Goal: Transaction & Acquisition: Purchase product/service

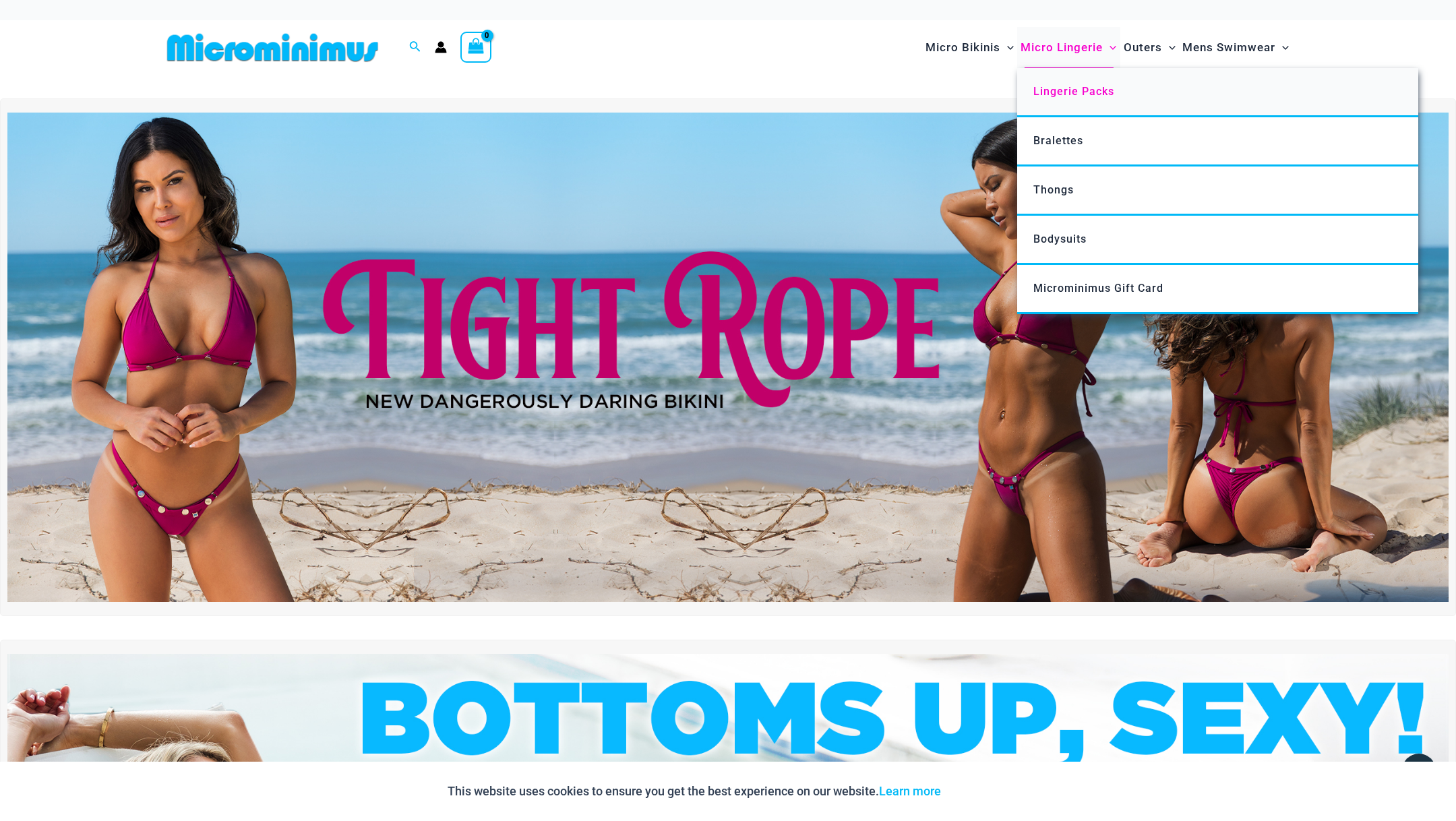
click at [1062, 91] on span "Lingerie Packs" at bounding box center [1074, 91] width 81 height 13
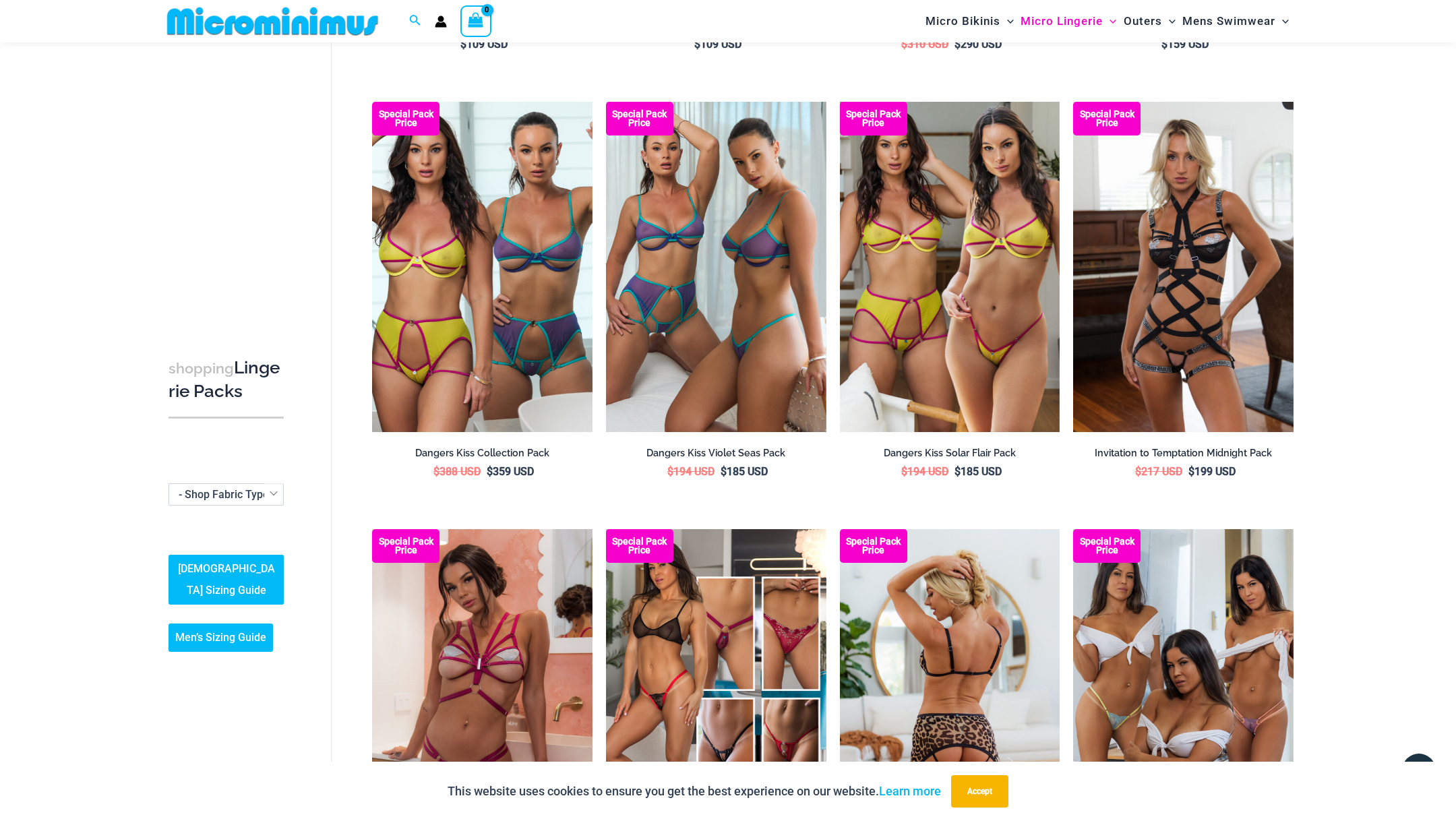
scroll to position [904, 0]
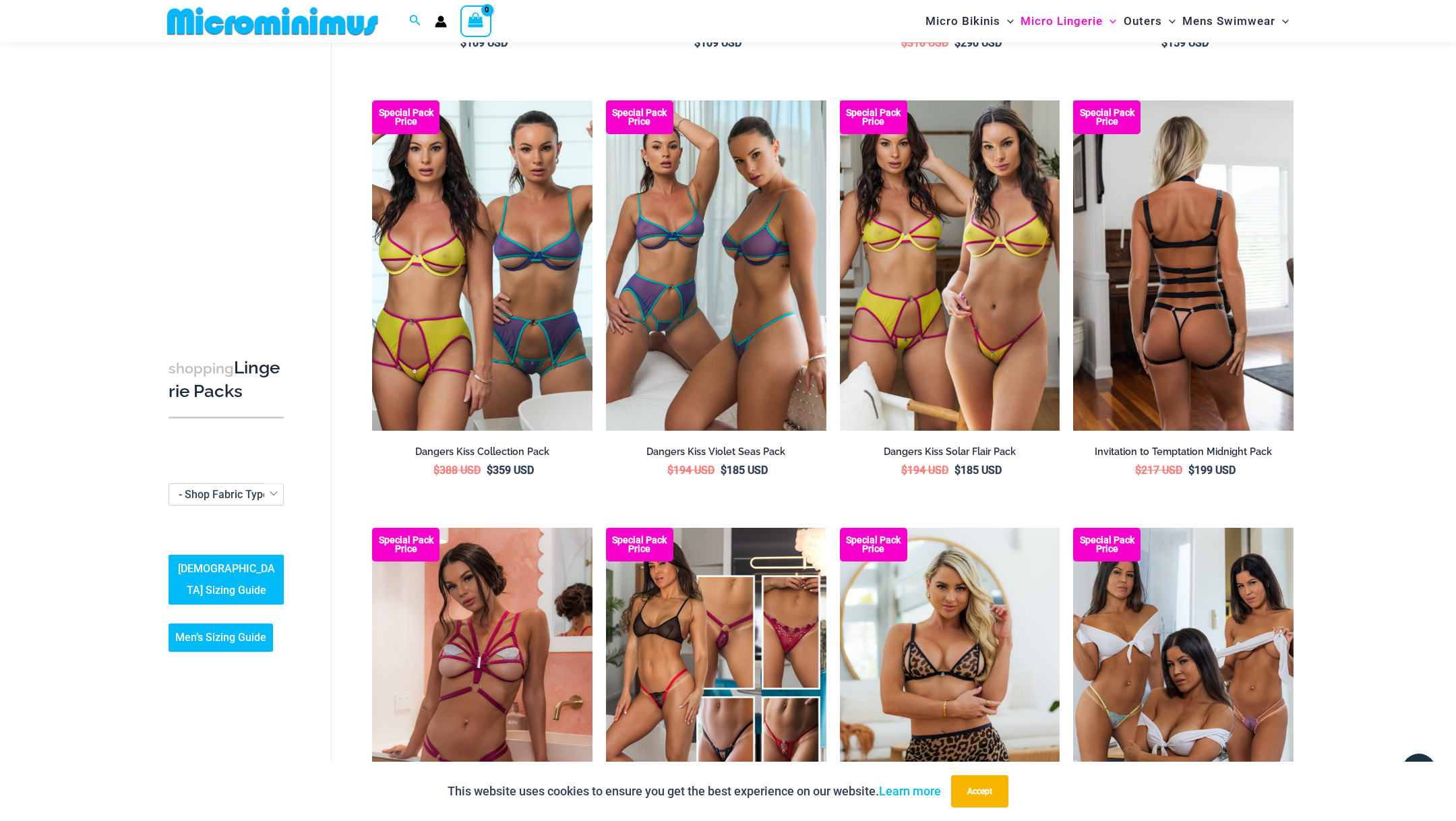
click at [1231, 336] on img at bounding box center [1183, 265] width 220 height 330
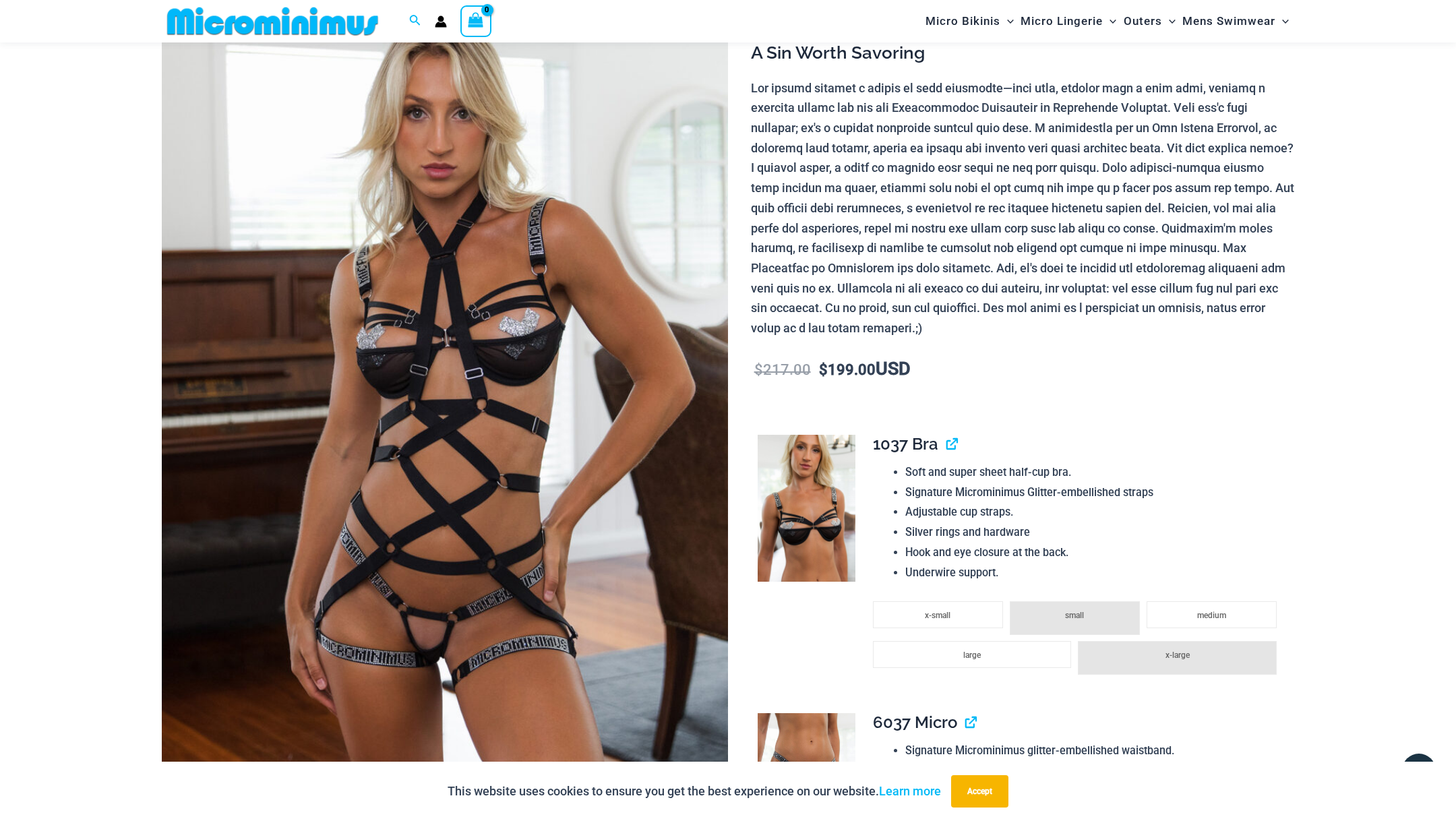
scroll to position [154, 0]
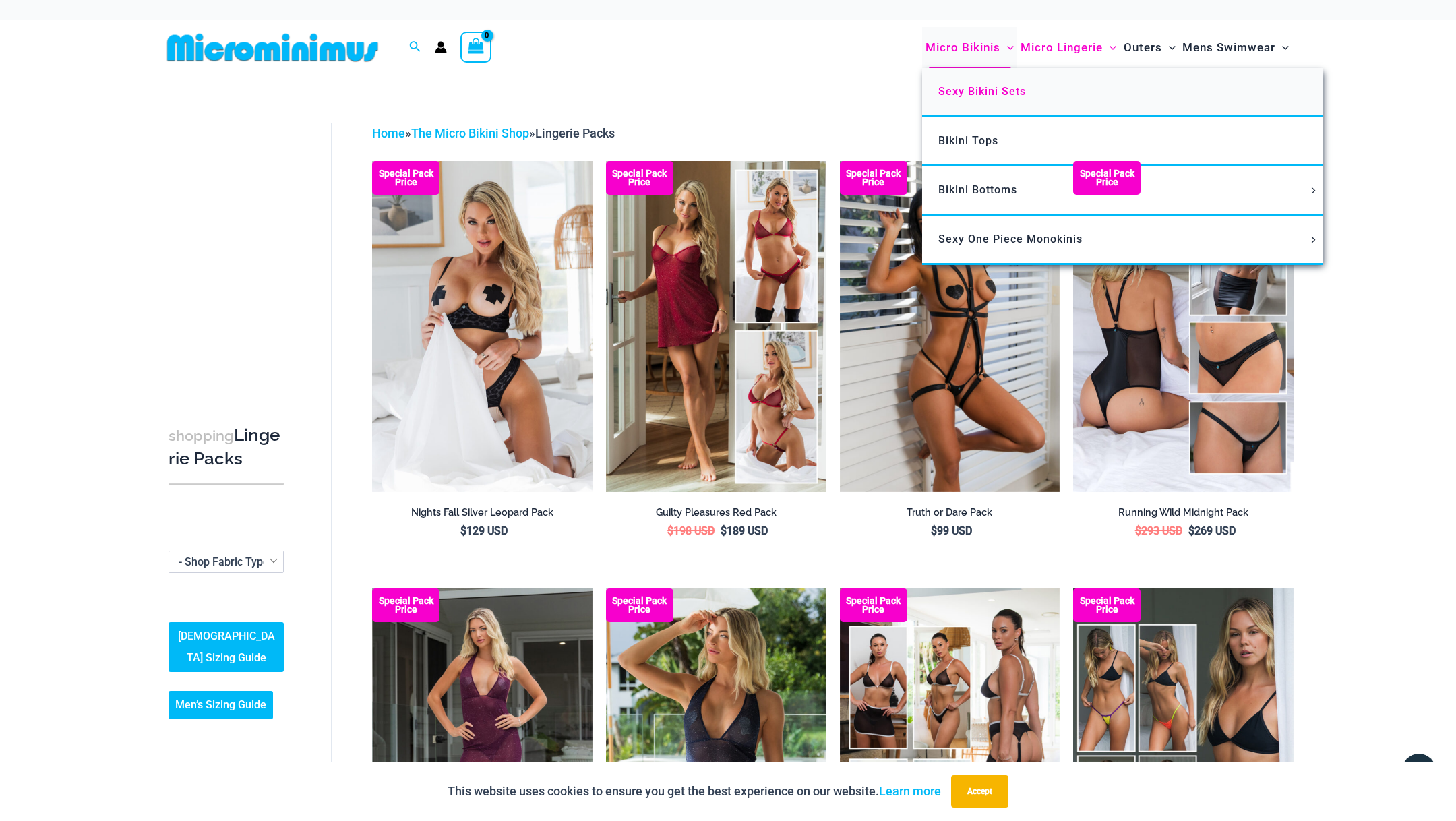
click at [951, 86] on span "Sexy Bikini Sets" at bounding box center [982, 91] width 87 height 13
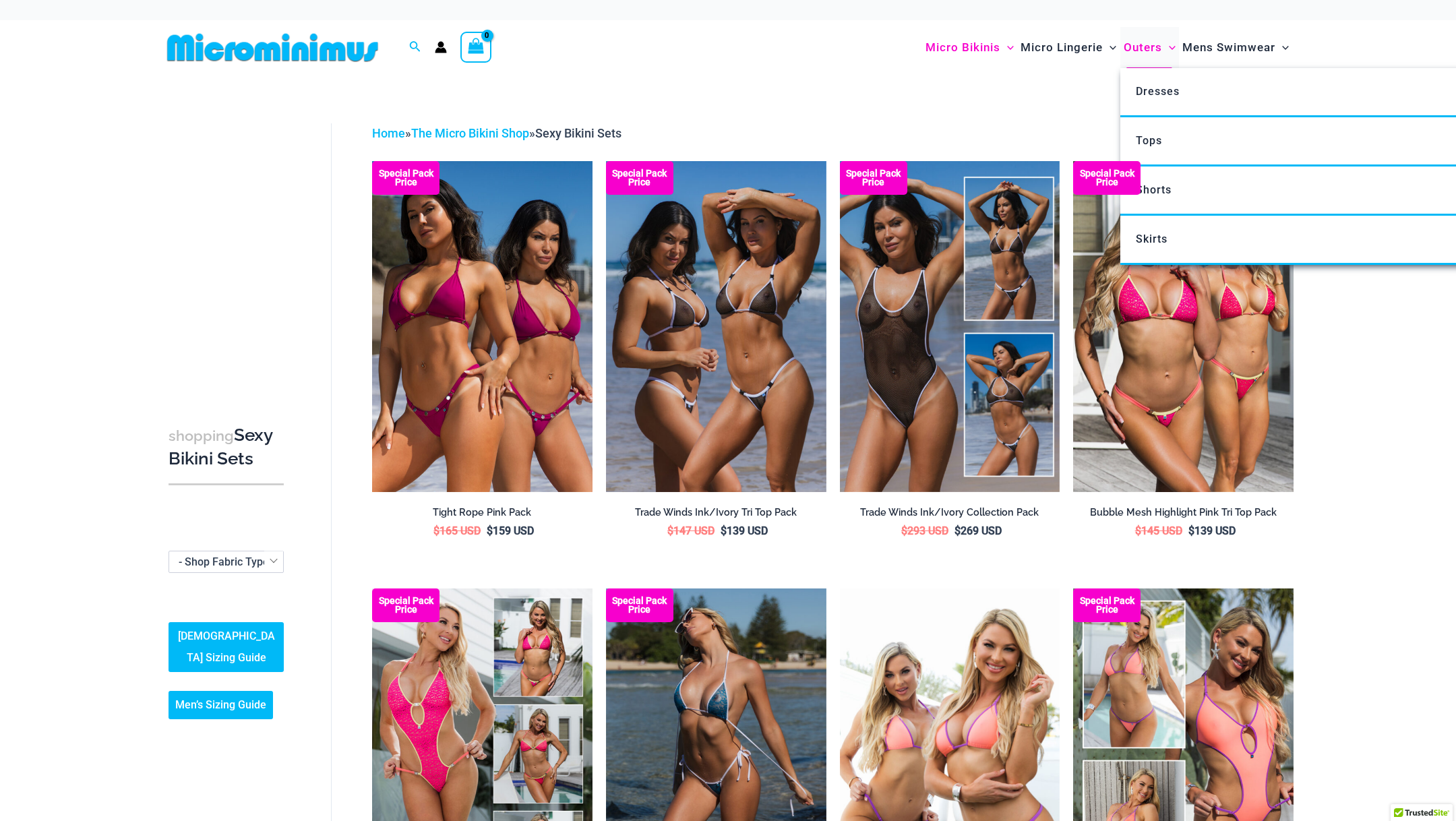
click at [1132, 45] on span "Outers" at bounding box center [1143, 47] width 38 height 35
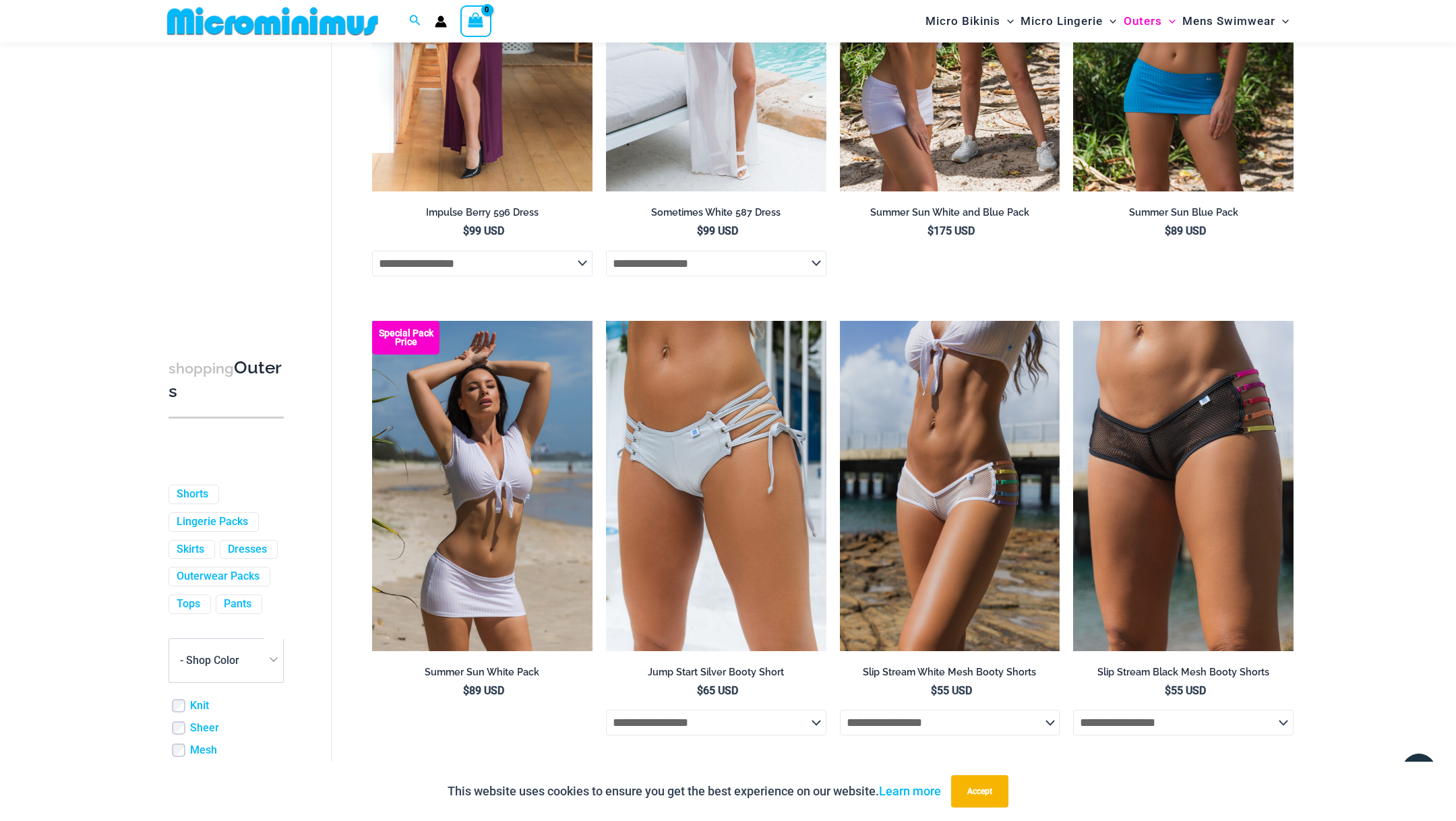
scroll to position [3485, 0]
